Goal: Feedback & Contribution: Submit feedback/report problem

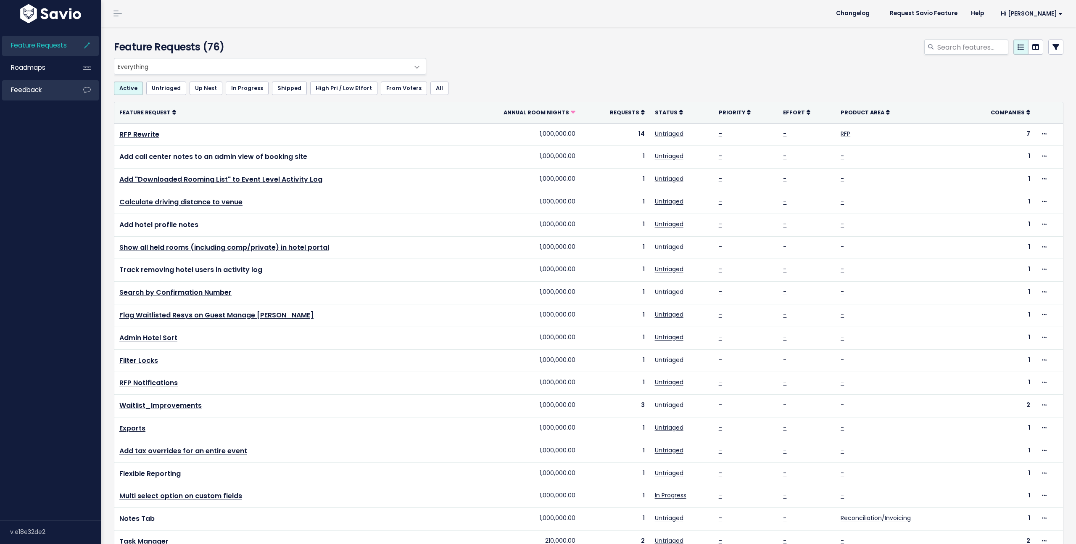
click at [21, 92] on span "Feedback" at bounding box center [26, 89] width 31 height 9
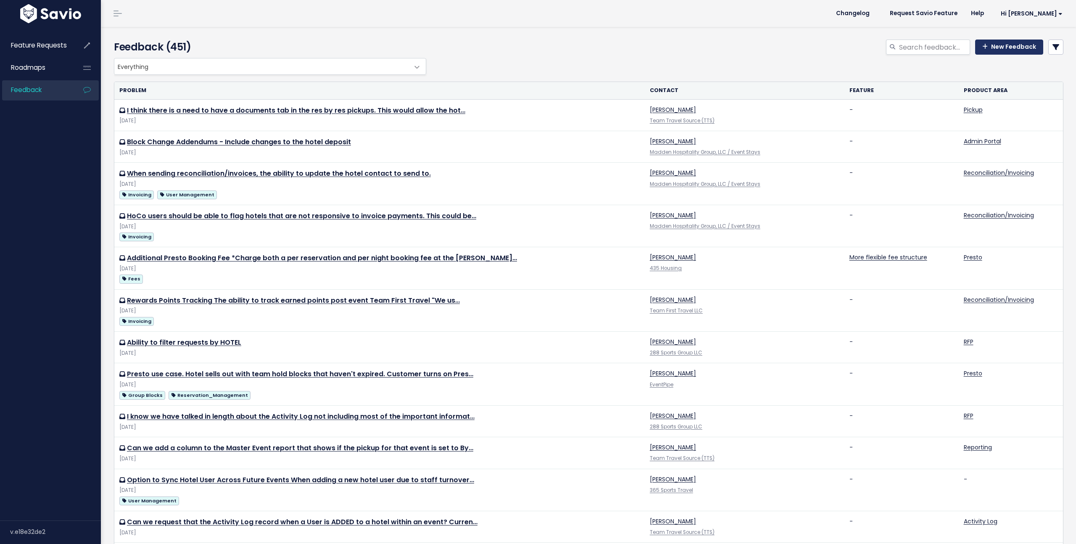
click at [999, 47] on link "New Feedback" at bounding box center [1009, 46] width 68 height 15
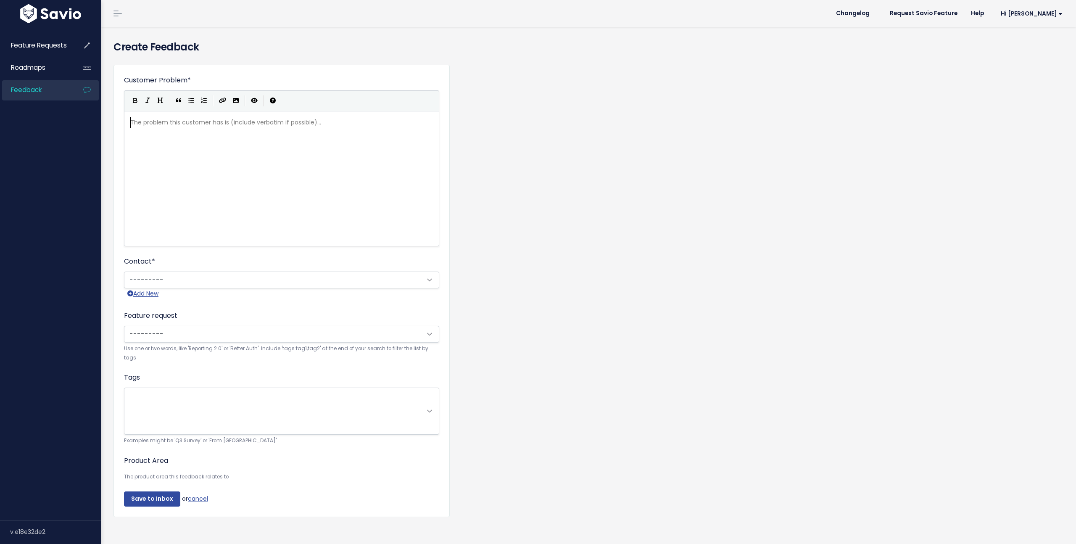
scroll to position [1, 0]
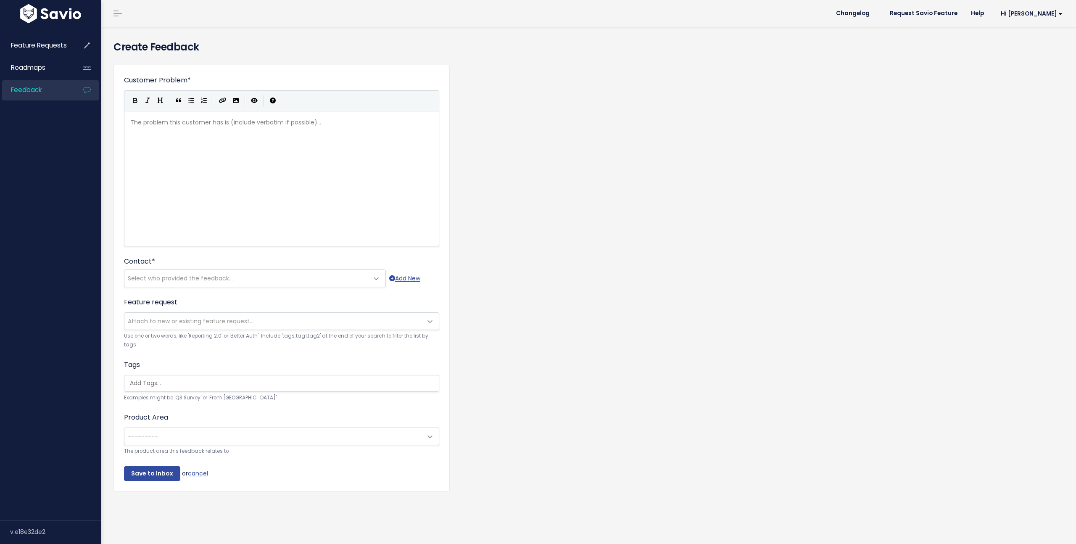
click at [246, 184] on div "The problem this customer has is (include verbatim if possible)... xxxxxxxxxx ​" at bounding box center [292, 189] width 327 height 147
type textarea "Cha"
type textarea "Ability"
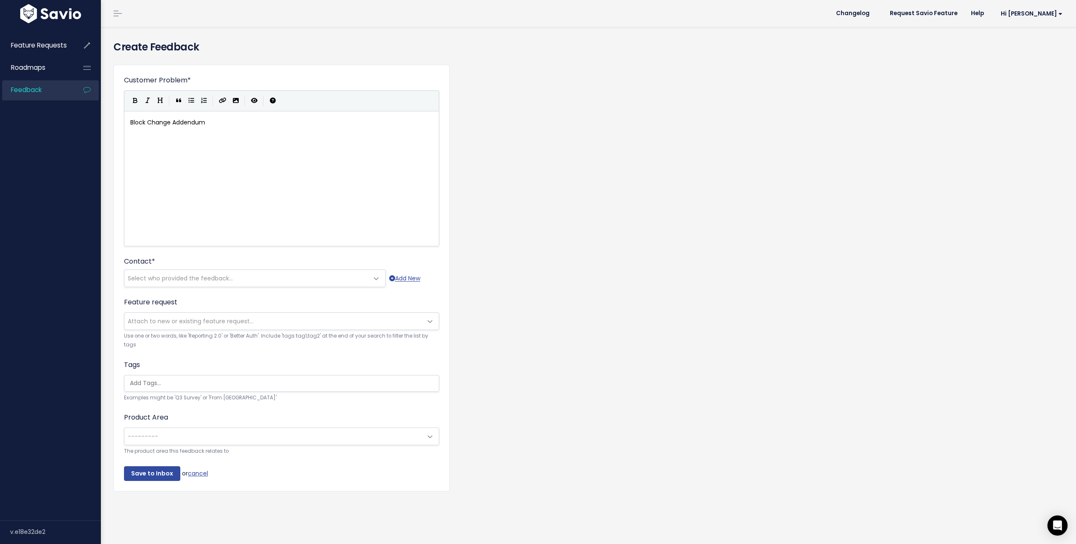
type textarea "Block Change Addendums"
click at [188, 99] on icon "Generic List" at bounding box center [191, 100] width 6 height 6
type textarea "The Abil"
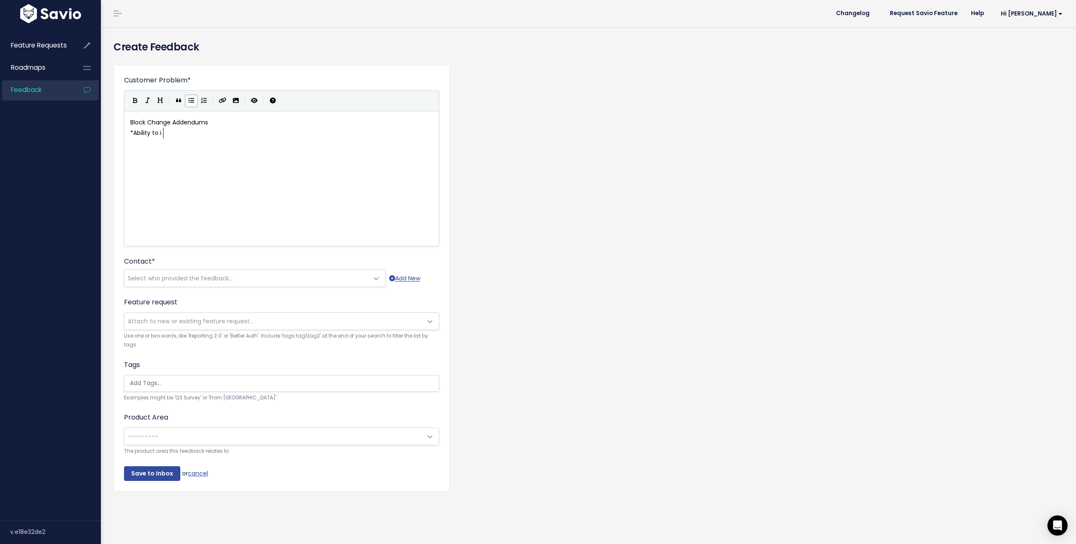
type textarea "Ability to in"
type textarea "sum changes across multiple room types in one addendum email to the hotel inste…"
type textarea "l"
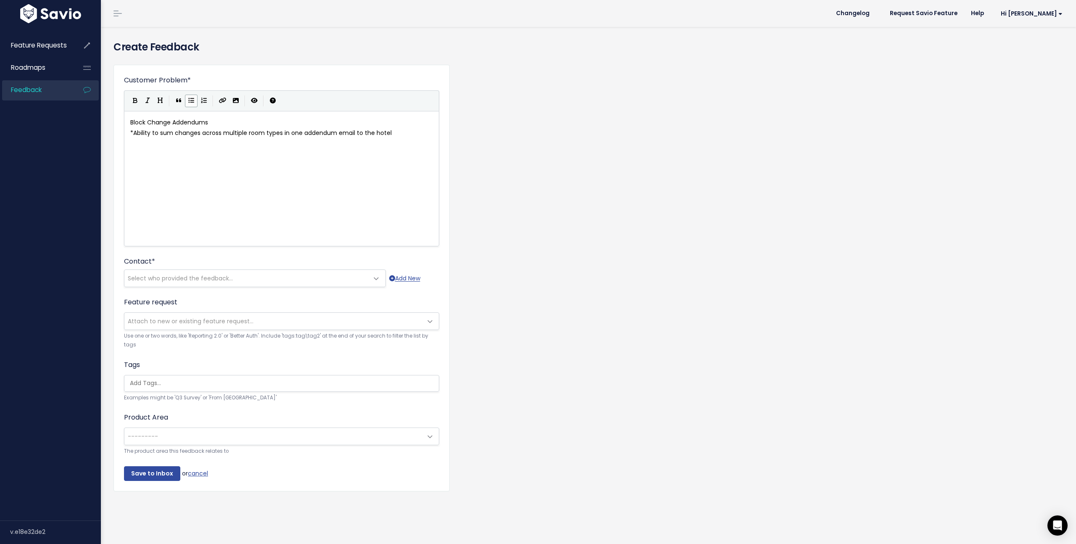
scroll to position [3, 2]
click at [186, 100] on button "Generic List" at bounding box center [191, 101] width 13 height 13
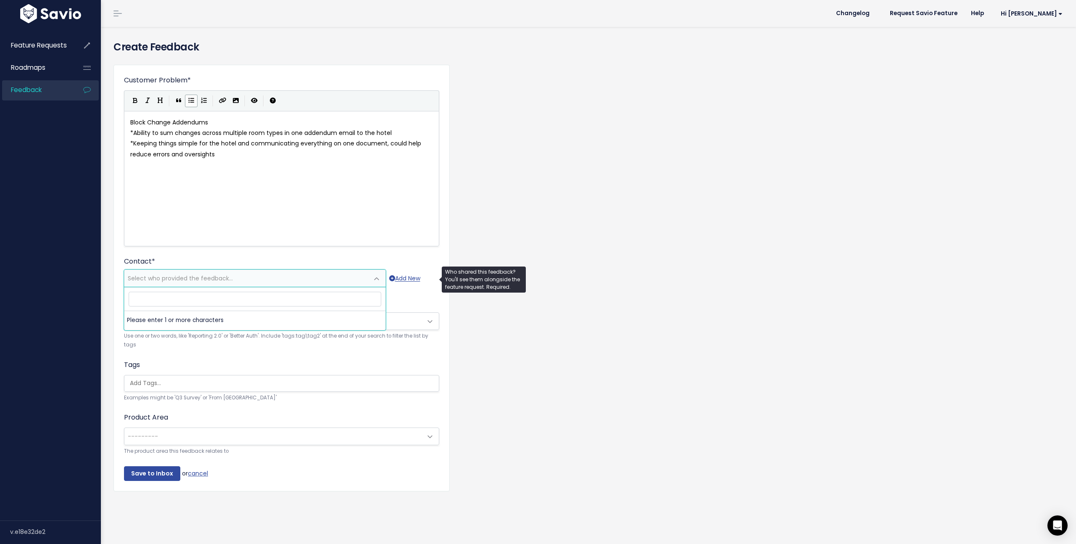
click at [179, 282] on span "Select who provided the feedback..." at bounding box center [246, 278] width 244 height 17
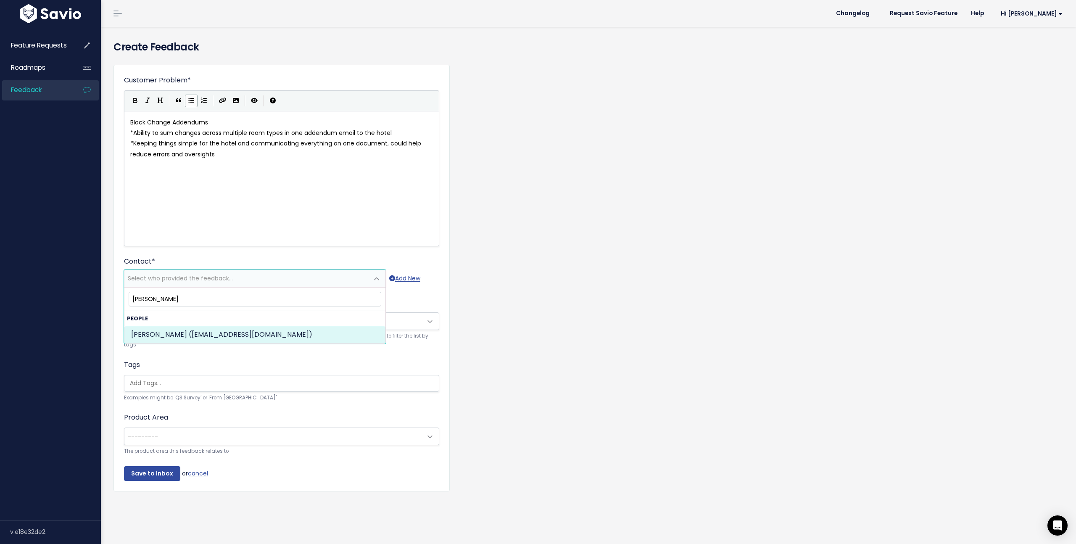
type input "Marie Madden"
select select "73770106"
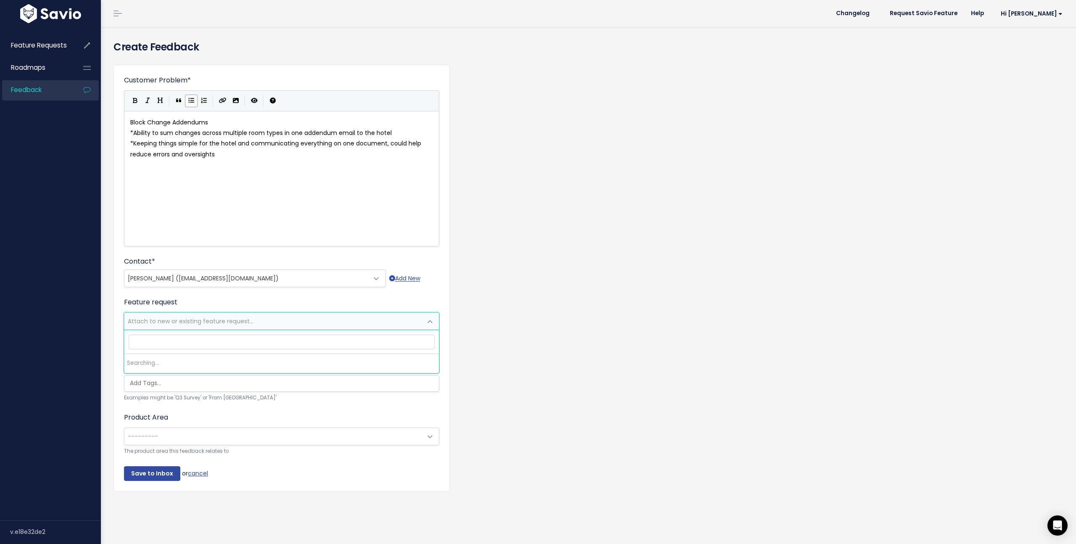
click at [172, 322] on span "Attach to new or existing feature request..." at bounding box center [191, 321] width 126 height 8
type input "a"
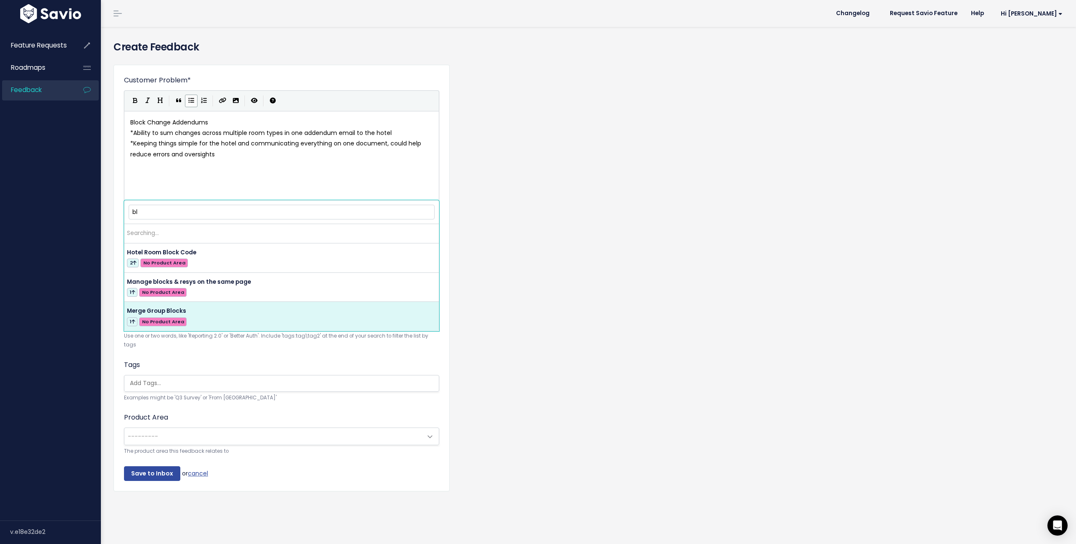
type input "b"
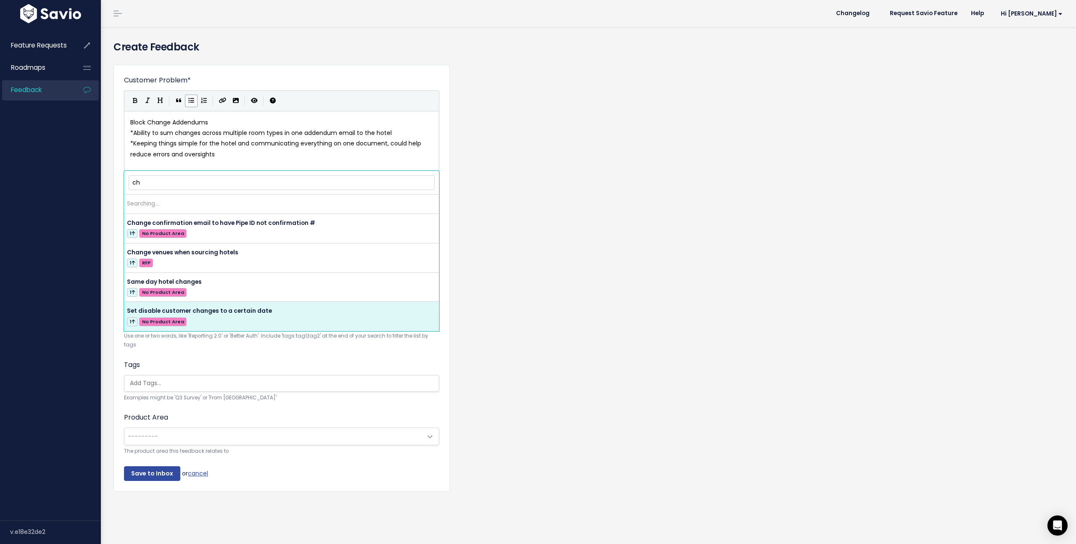
type input "c"
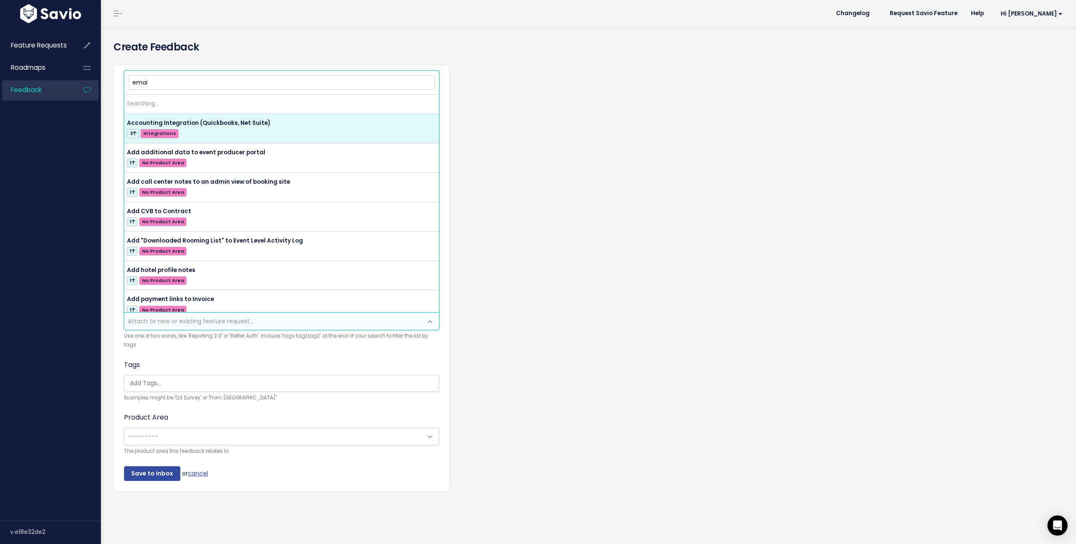
type input "email"
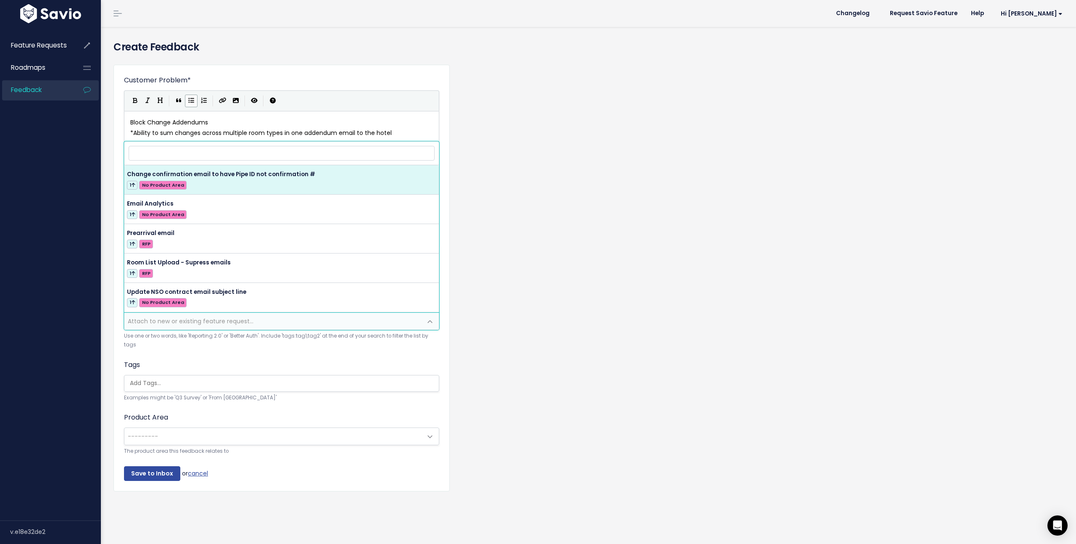
click at [114, 321] on div "Customer Problem * Block Change Addendums * Ability to sum changes across multi…" at bounding box center [281, 278] width 336 height 427
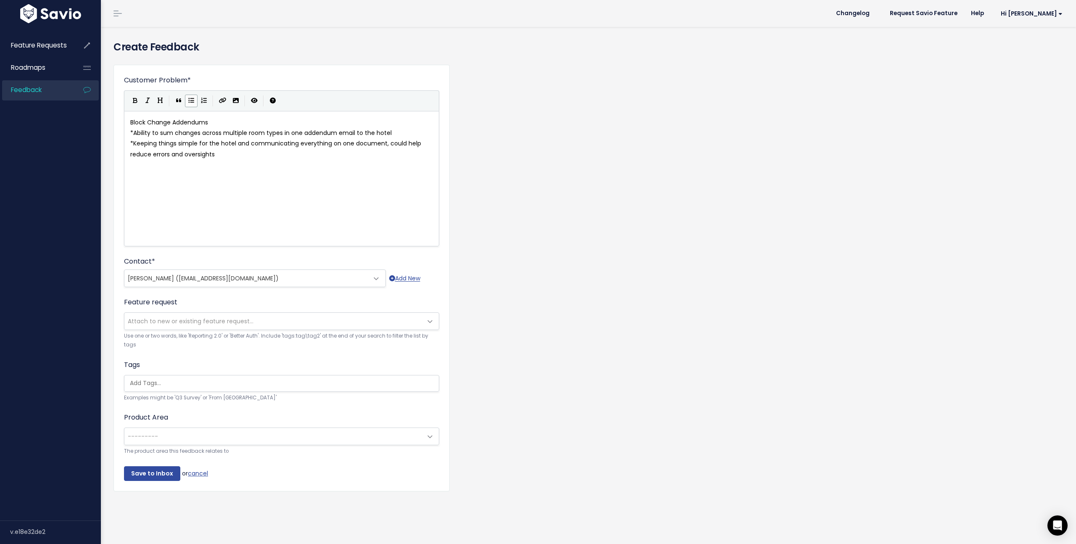
click at [146, 382] on input "search" at bounding box center [283, 383] width 314 height 9
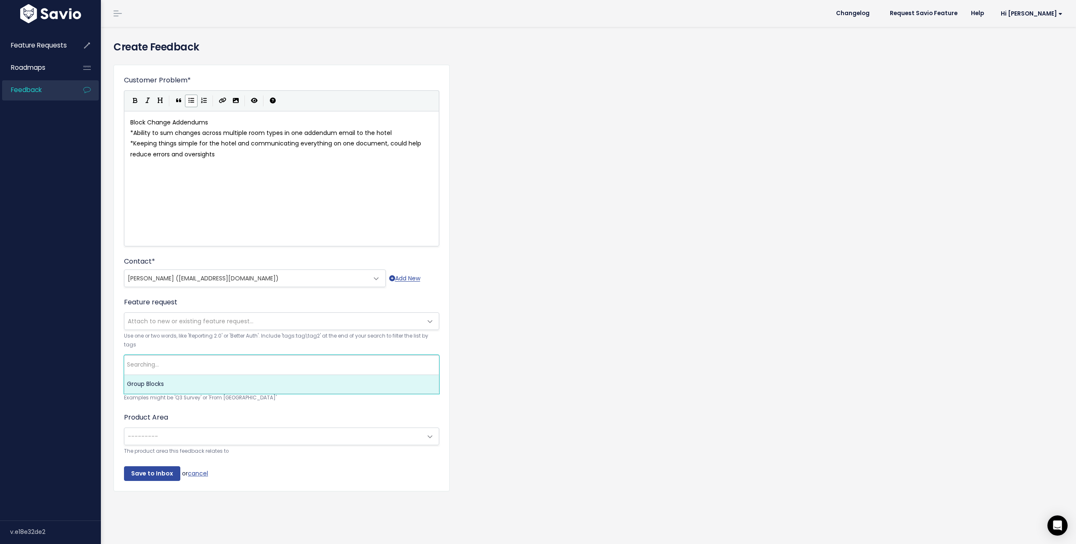
type input "b"
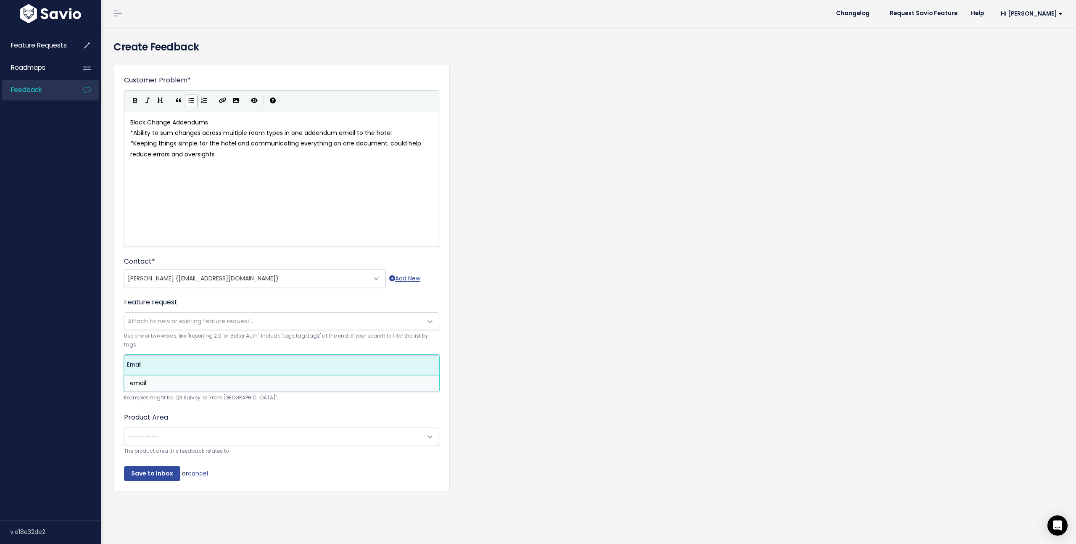
type input "email"
select select "12987"
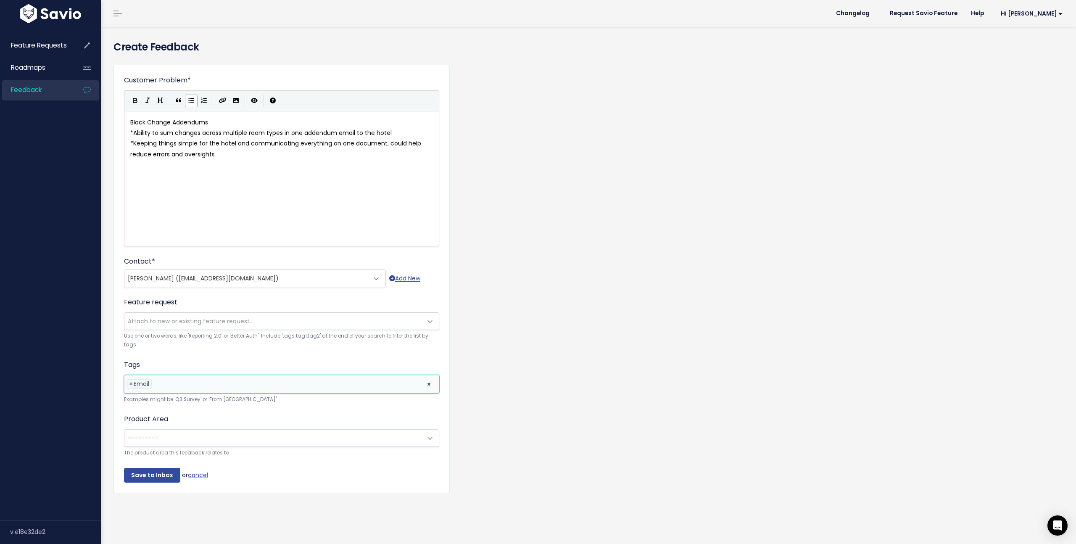
click at [167, 387] on li at bounding box center [287, 383] width 267 height 9
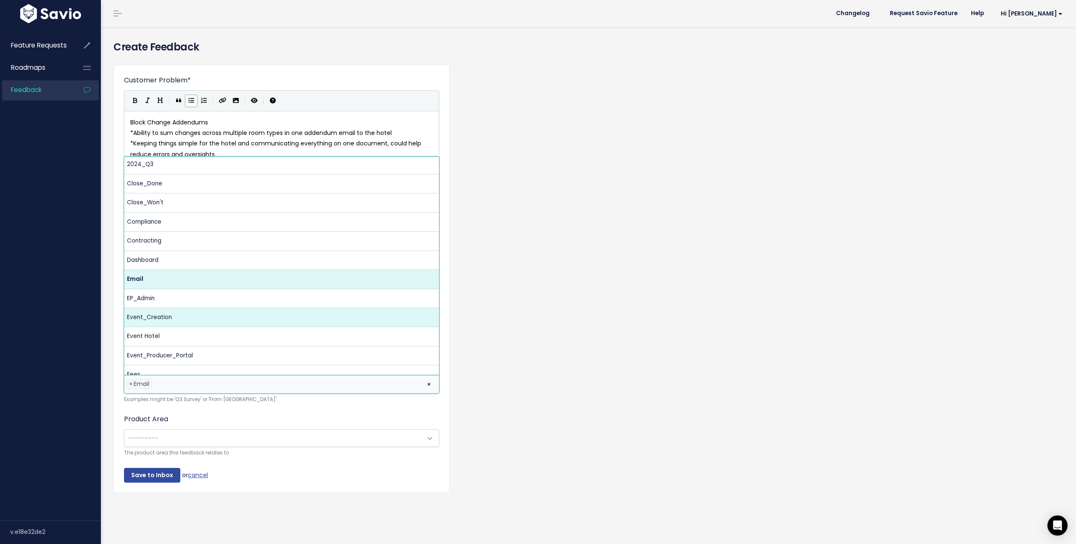
scroll to position [0, 0]
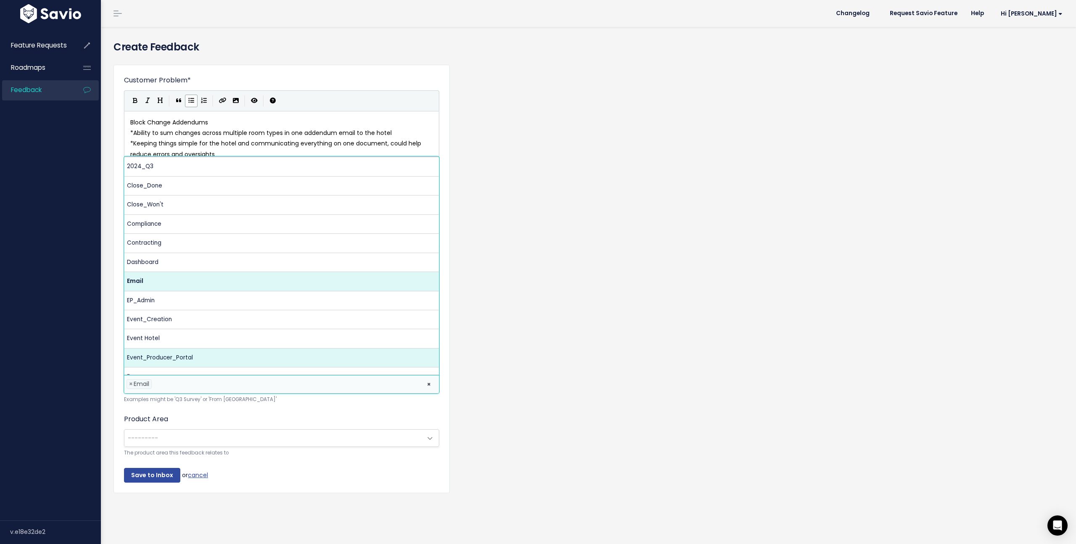
drag, startPoint x: 567, startPoint y: 363, endPoint x: 527, endPoint y: 378, distance: 42.0
click at [567, 363] on div "Customer Problem * Block Change Addendums * Ability to sum changes across multi…" at bounding box center [588, 285] width 962 height 454
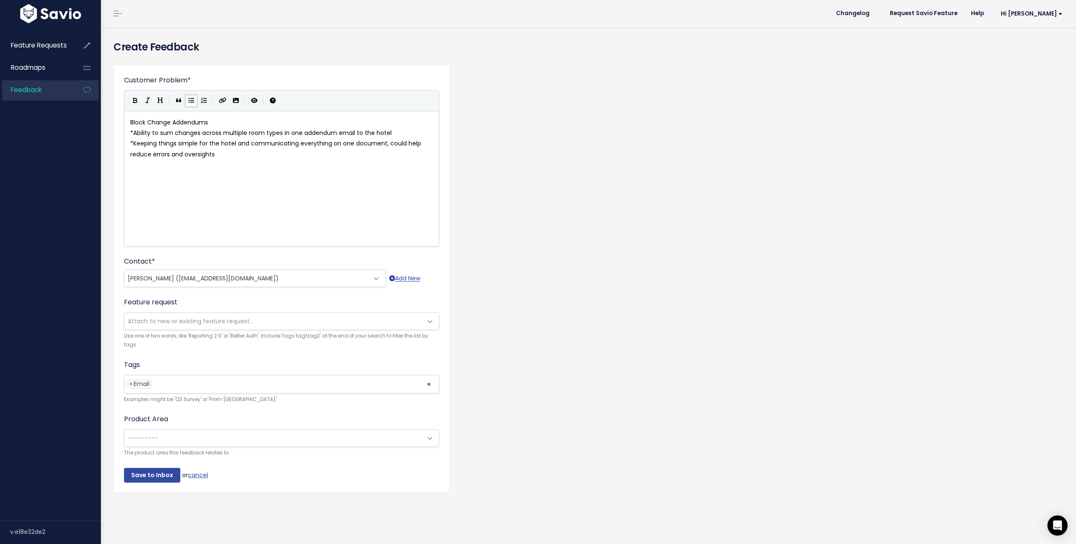
click at [150, 437] on span "---------" at bounding box center [143, 438] width 30 height 8
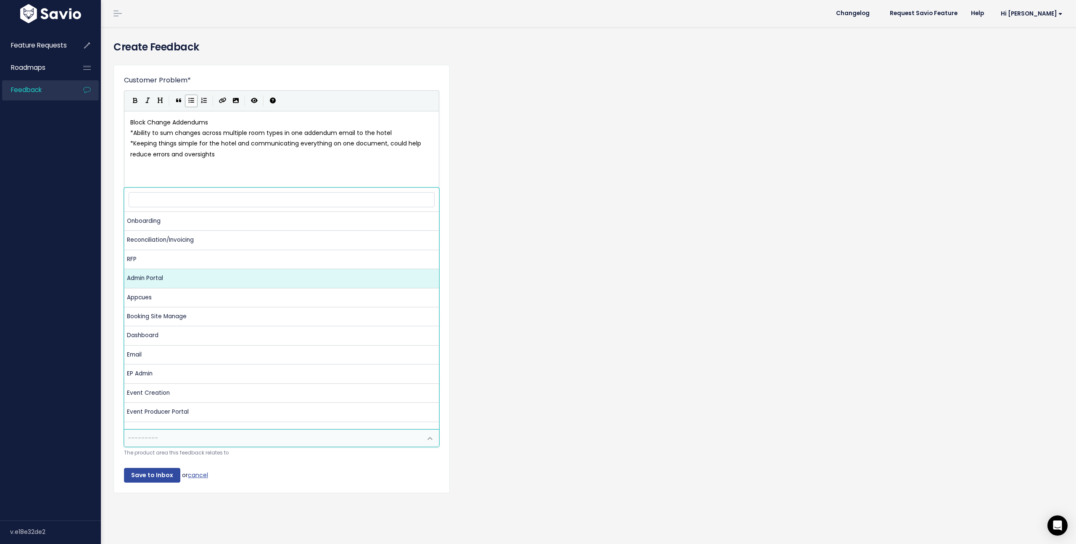
select select "MAIN:ADMIN_PORTAL"
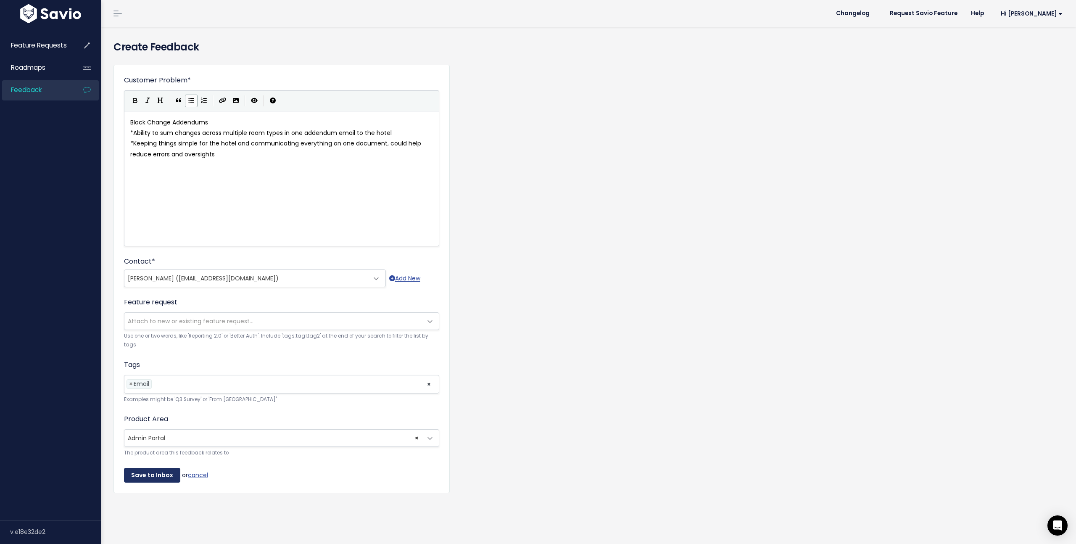
click at [155, 478] on input "Save to Inbox" at bounding box center [152, 475] width 56 height 15
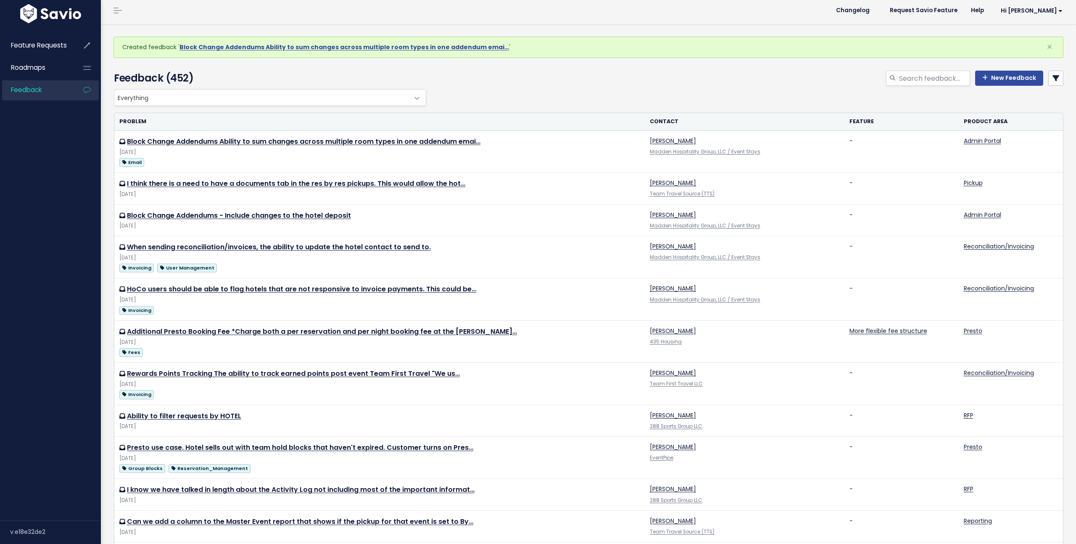
scroll to position [7, 0]
